Goal: Navigation & Orientation: Find specific page/section

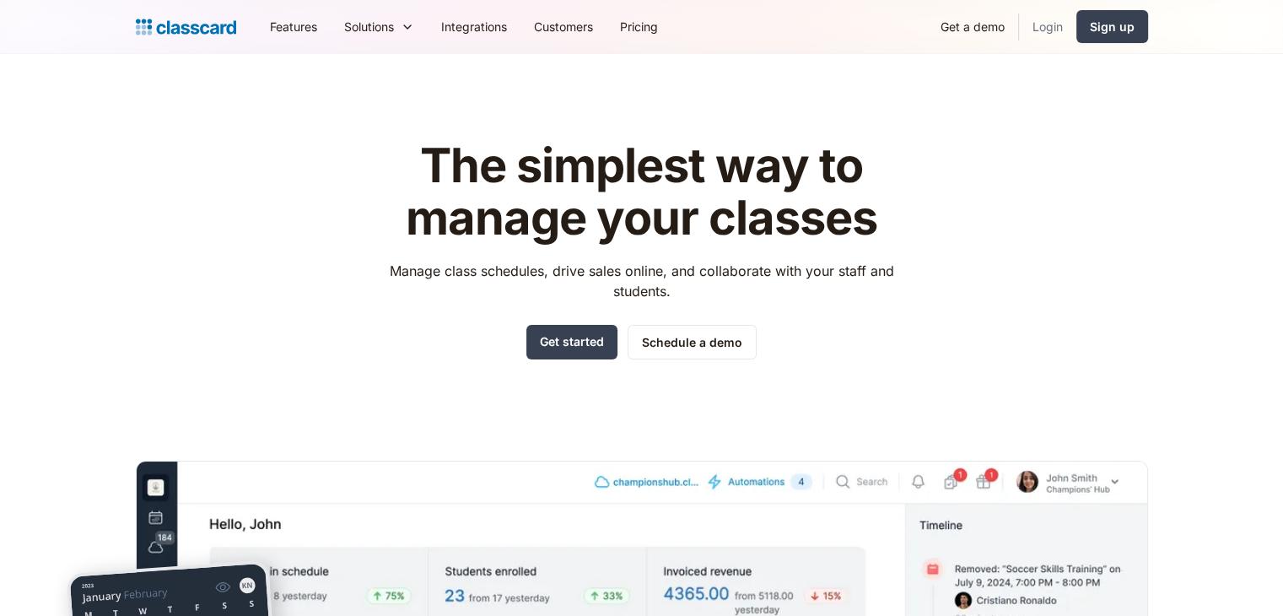
click at [1066, 30] on link "Login" at bounding box center [1047, 27] width 57 height 38
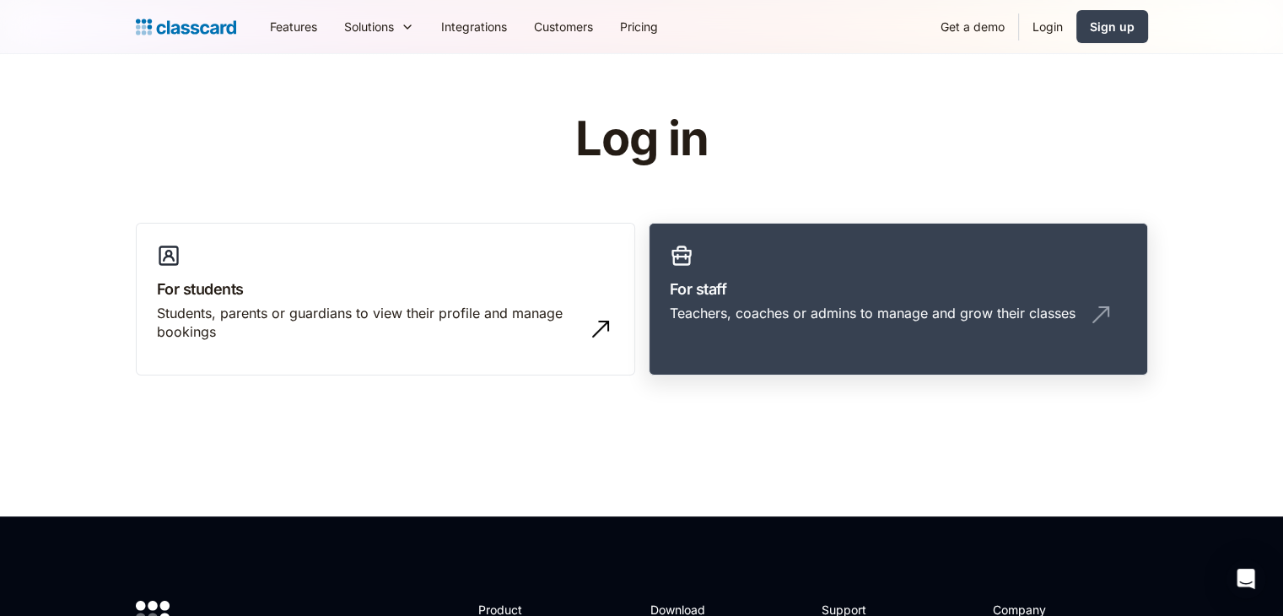
click at [778, 279] on h3 "For staff" at bounding box center [898, 289] width 457 height 23
